Goal: Information Seeking & Learning: Understand process/instructions

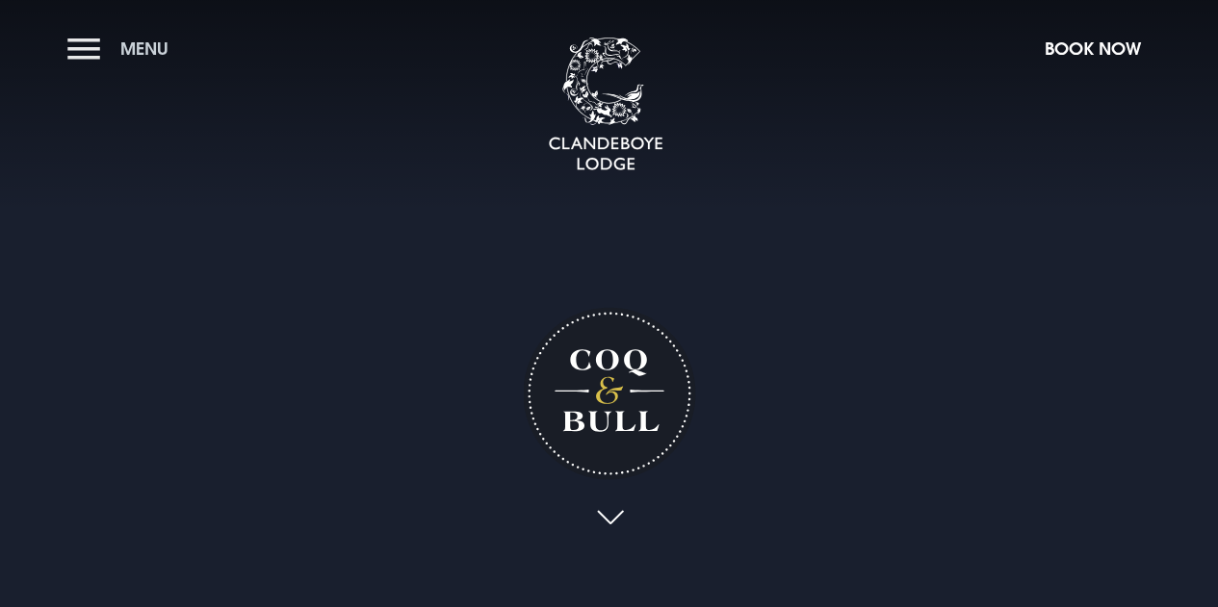
click at [83, 40] on button "Menu" at bounding box center [122, 48] width 111 height 41
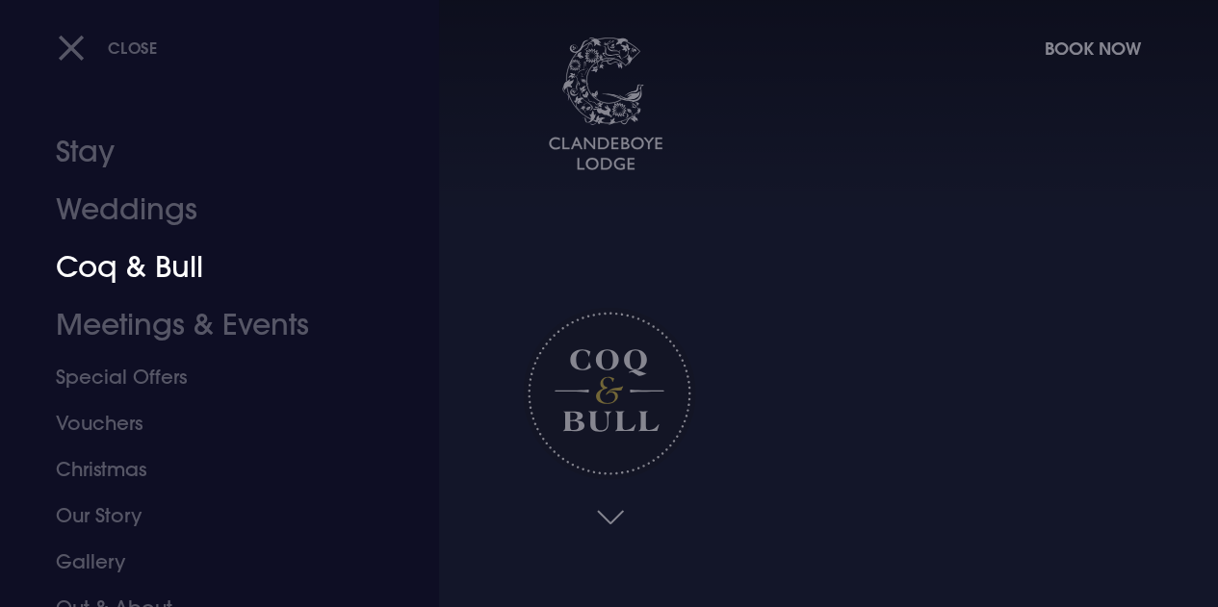
click at [135, 274] on link "Coq & Bull" at bounding box center [206, 268] width 301 height 58
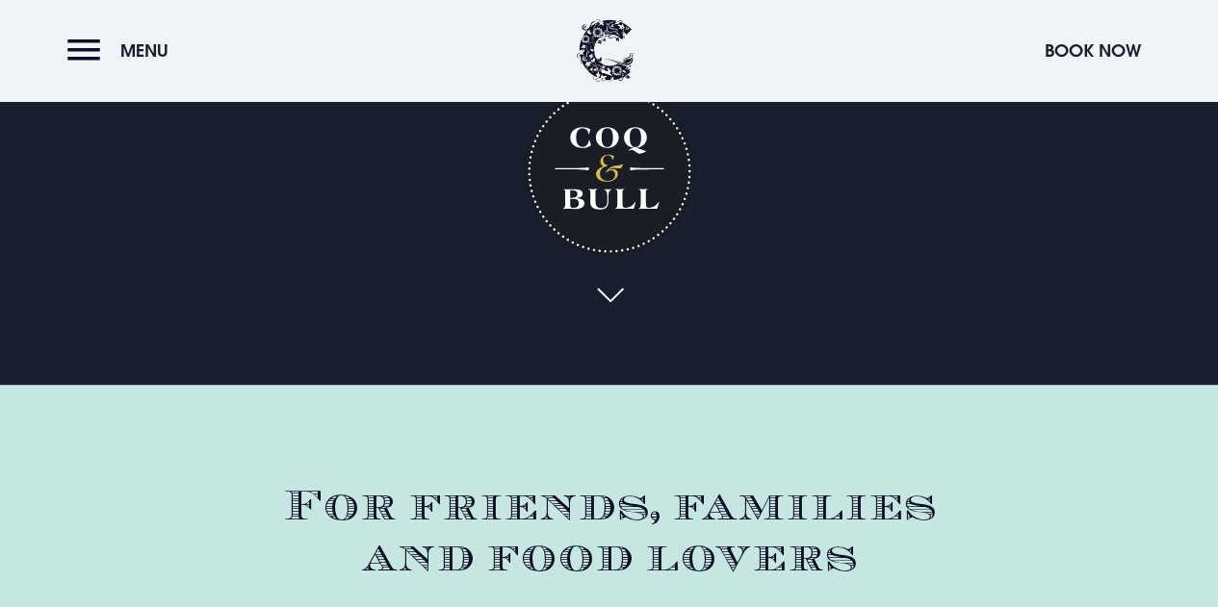
scroll to position [385, 0]
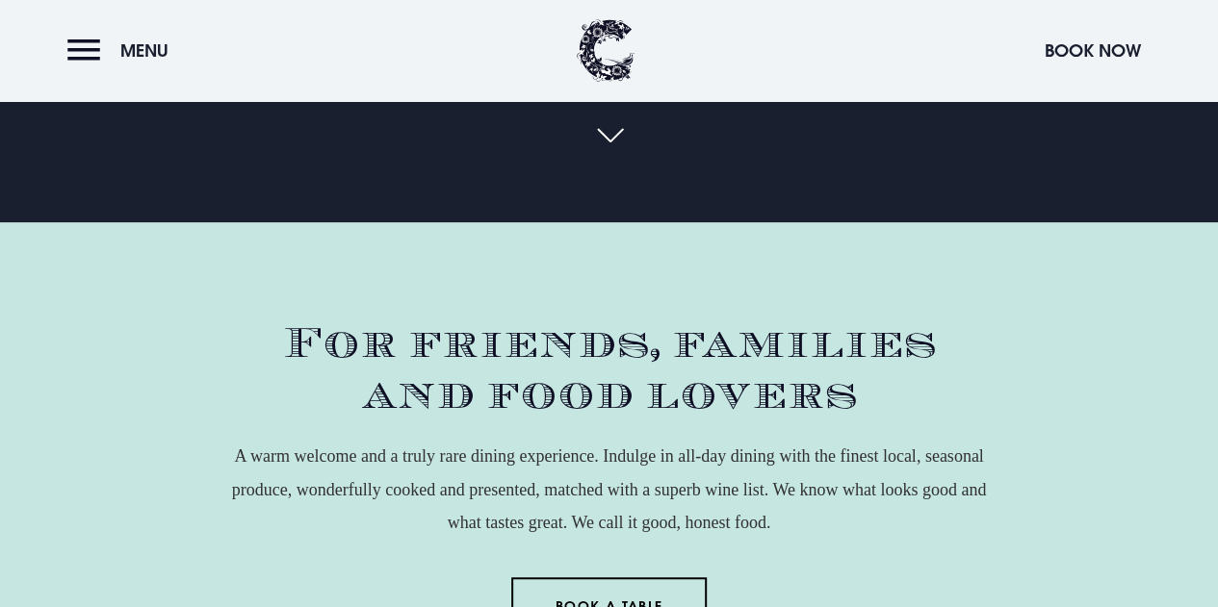
click at [610, 140] on link at bounding box center [609, 137] width 44 height 42
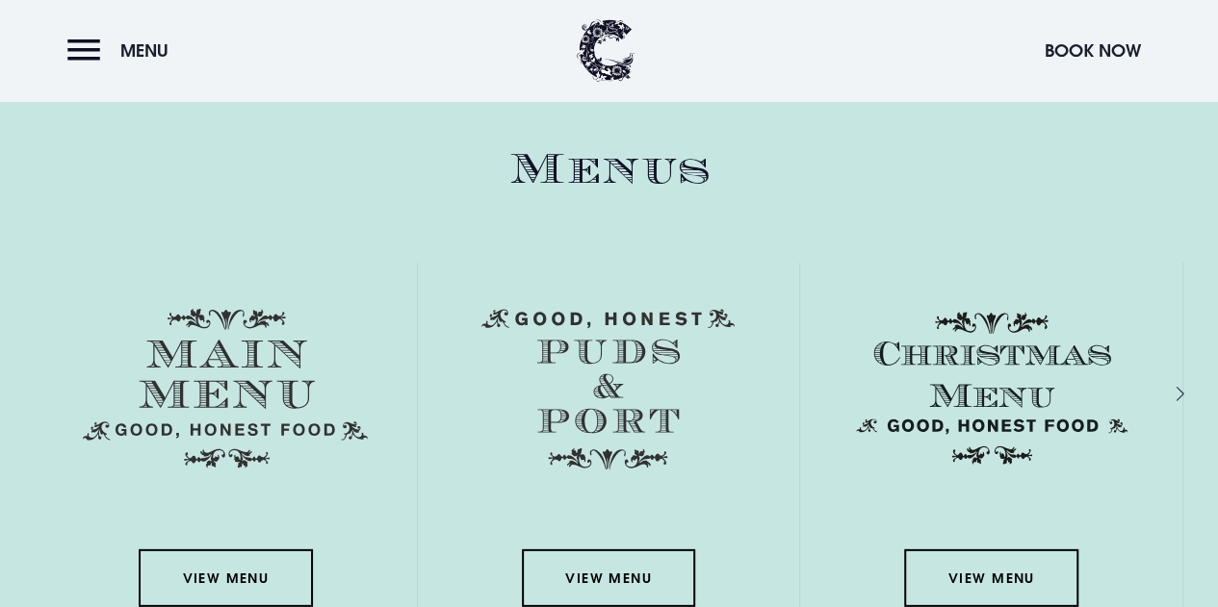
scroll to position [2599, 0]
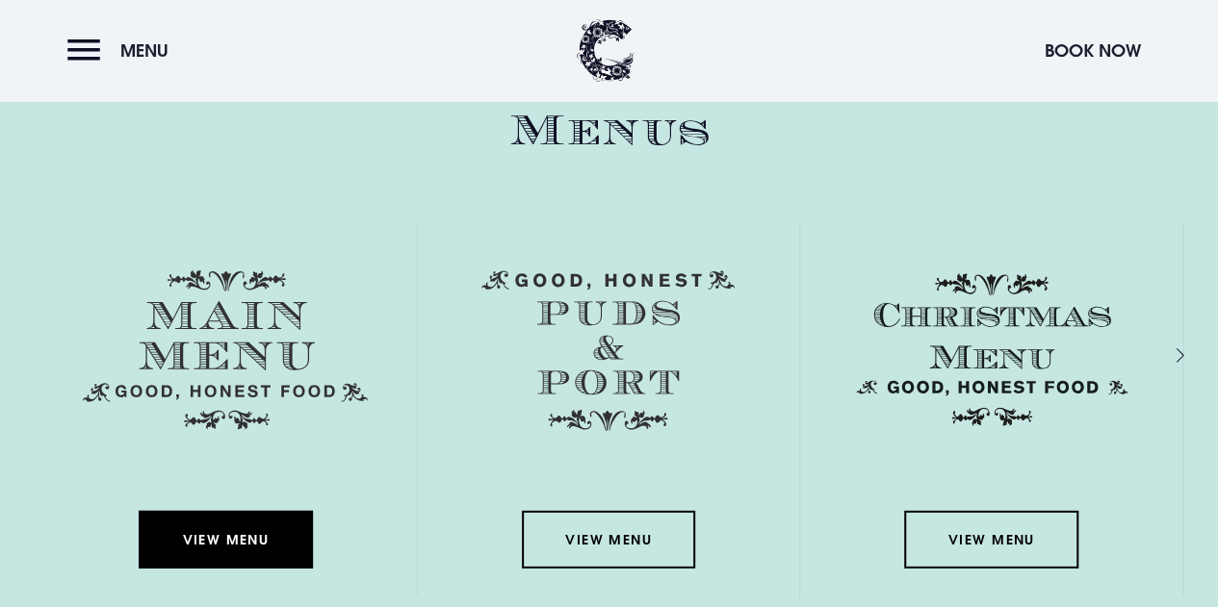
click at [258, 532] on link "View Menu" at bounding box center [225, 540] width 173 height 58
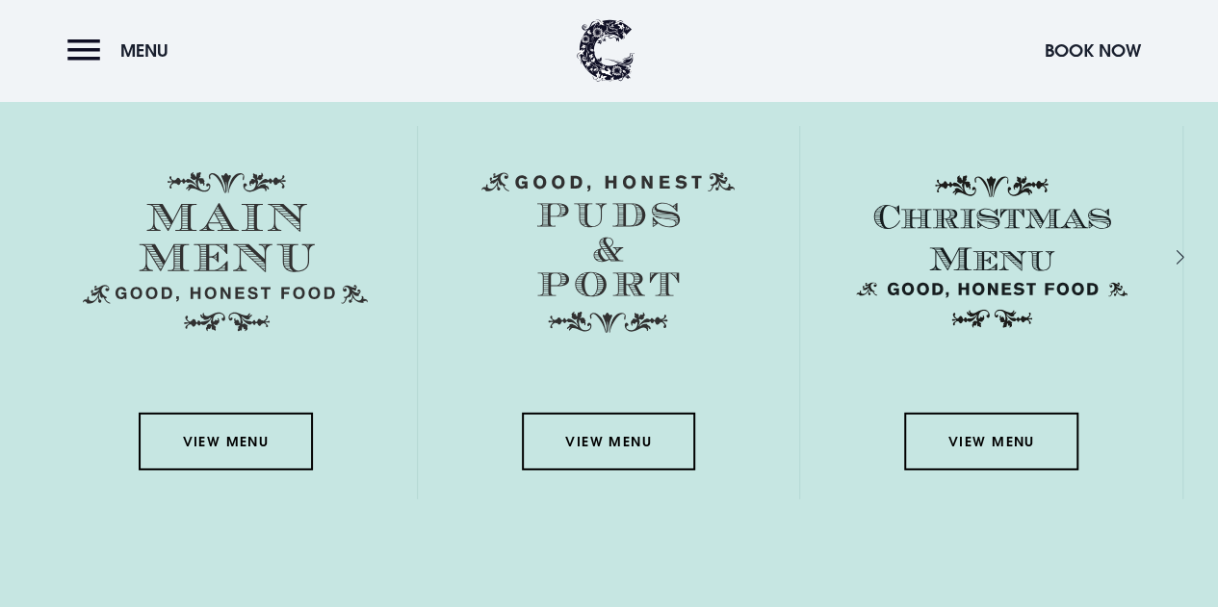
scroll to position [2695, 0]
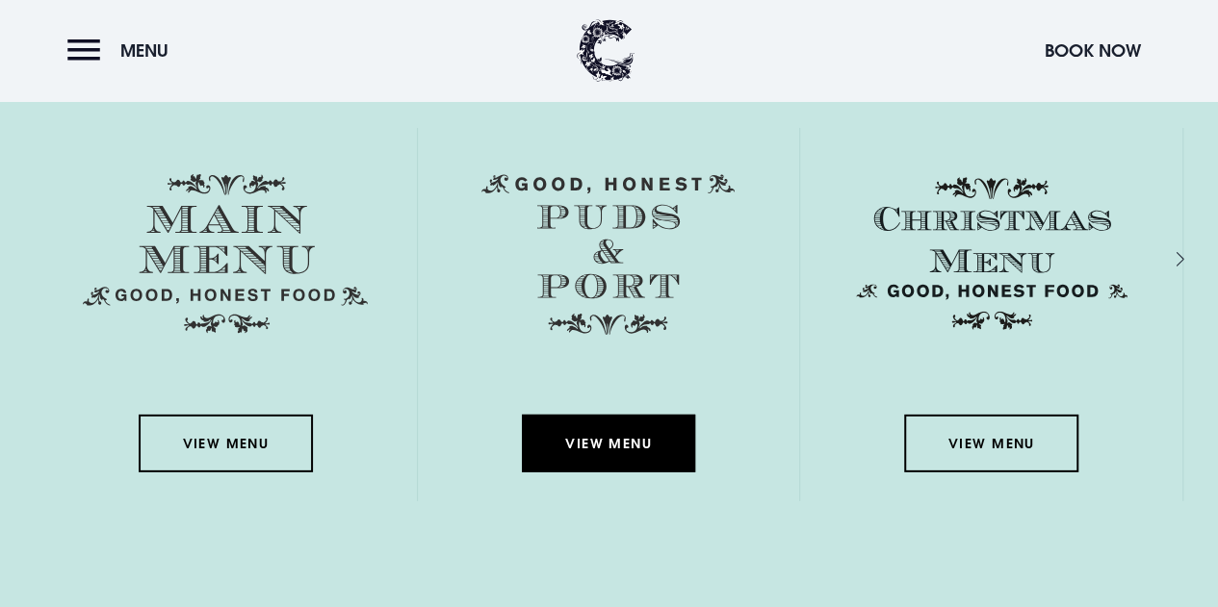
click at [605, 451] on link "View Menu" at bounding box center [608, 444] width 173 height 58
